Goal: Task Accomplishment & Management: Use online tool/utility

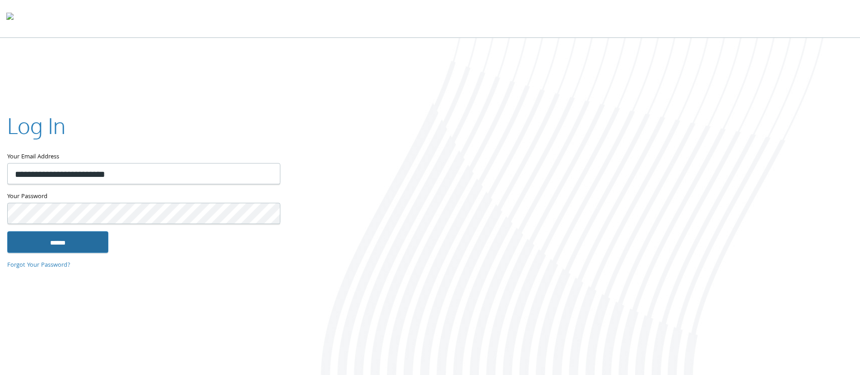
click at [62, 240] on input "******" at bounding box center [57, 242] width 101 height 22
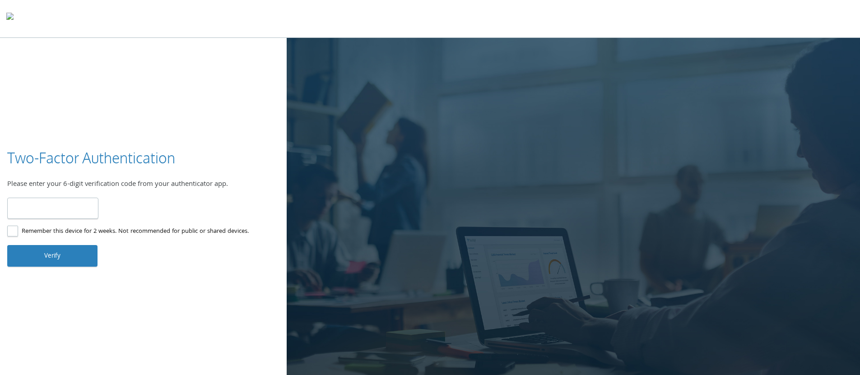
paste input "******"
type input "******"
